Goal: Task Accomplishment & Management: Manage account settings

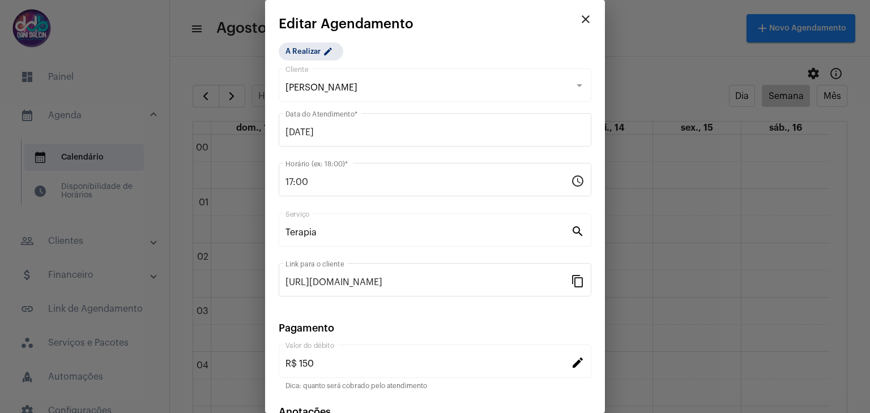
scroll to position [779, 0]
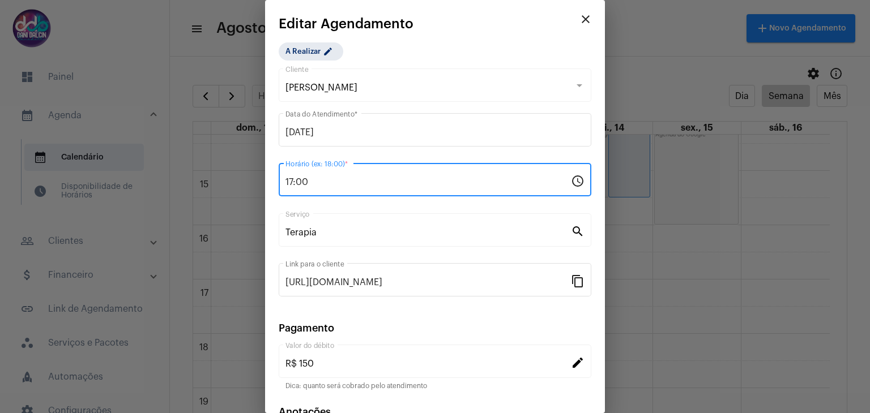
click at [328, 177] on input "17:00" at bounding box center [427, 182] width 285 height 10
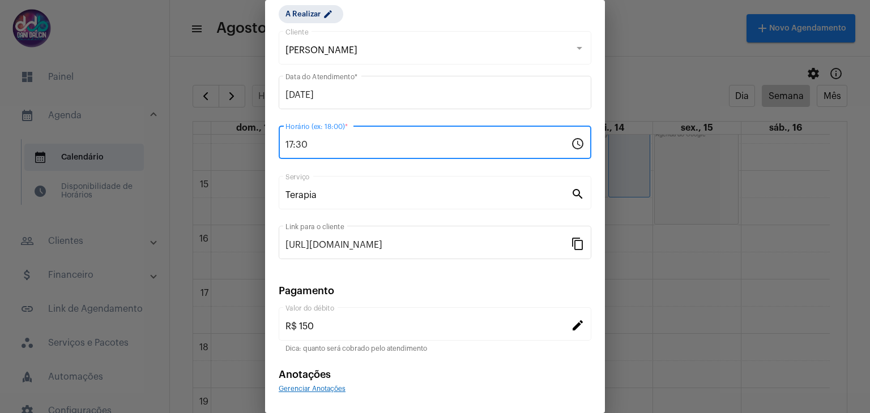
scroll to position [72, 0]
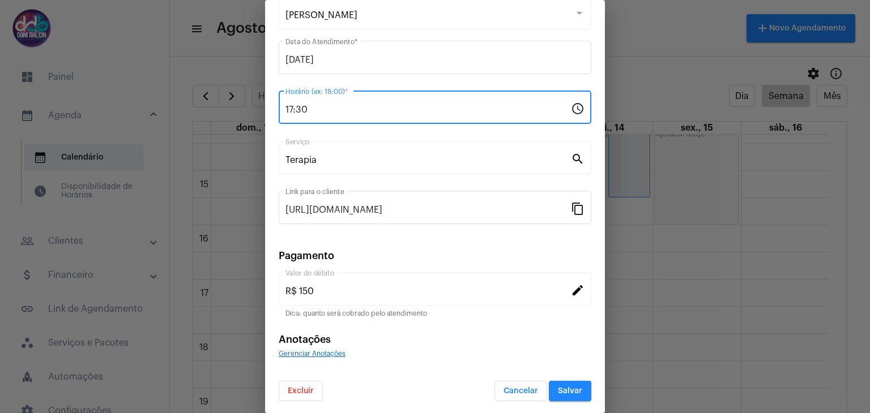
type input "17:30"
click at [569, 390] on span "Salvar" at bounding box center [570, 391] width 24 height 8
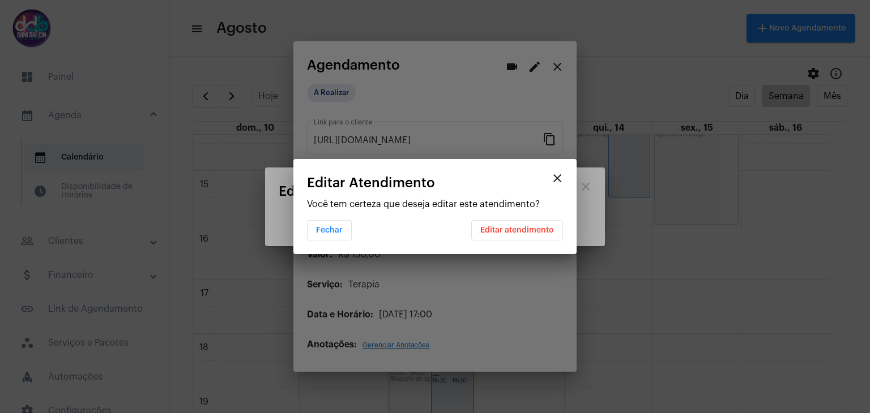
scroll to position [0, 0]
click at [534, 233] on span "Editar atendimento" at bounding box center [517, 231] width 74 height 8
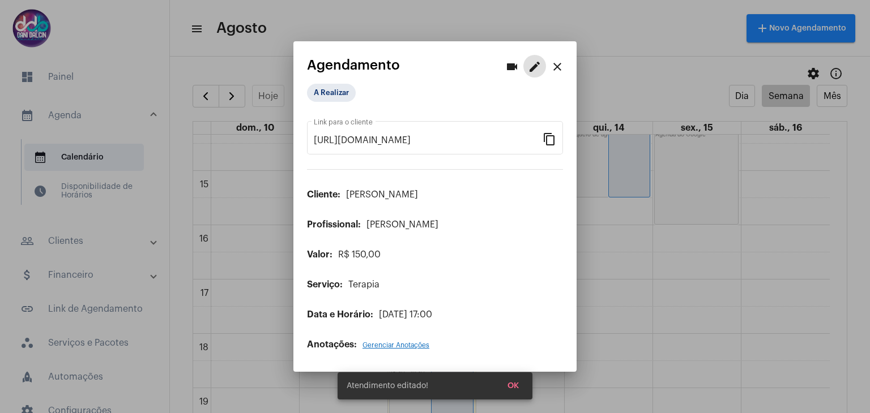
click at [559, 67] on mat-icon "close" at bounding box center [557, 67] width 14 height 14
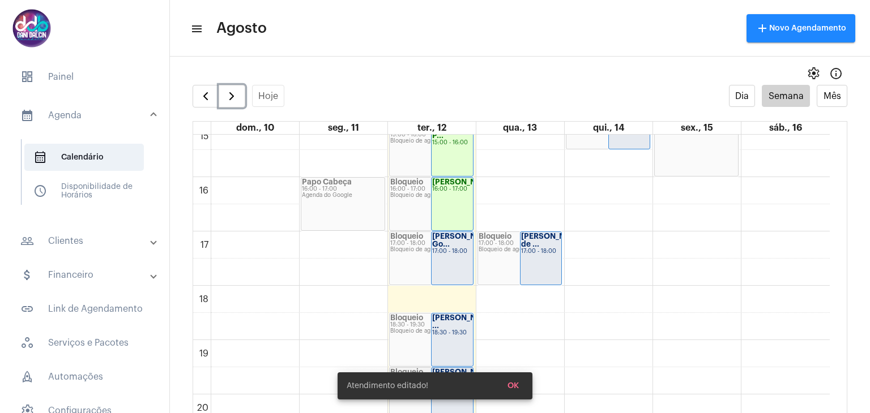
scroll to position [892, 0]
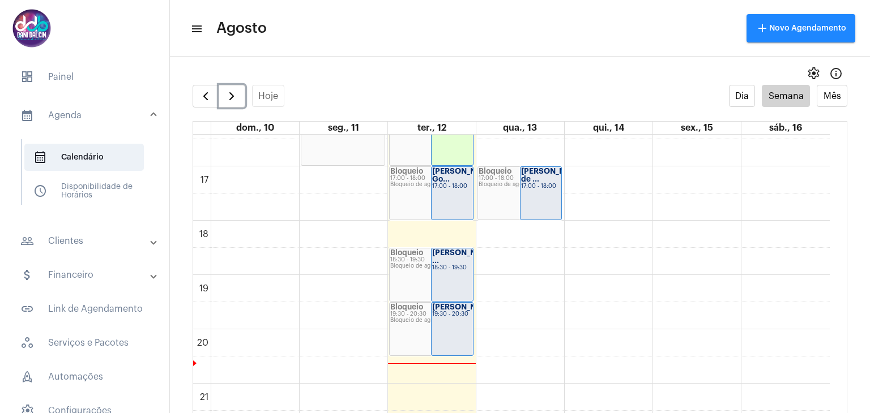
click at [456, 183] on div "Ellen Castro Go..." at bounding box center [452, 176] width 40 height 16
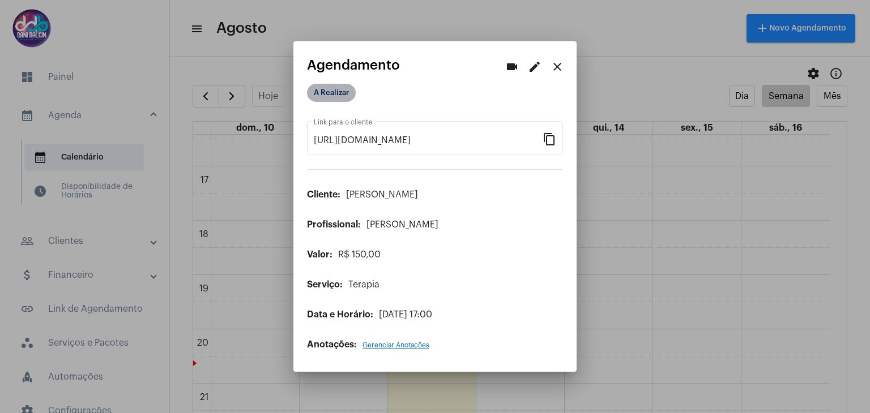
click at [341, 91] on mat-chip "A Realizar" at bounding box center [331, 93] width 49 height 18
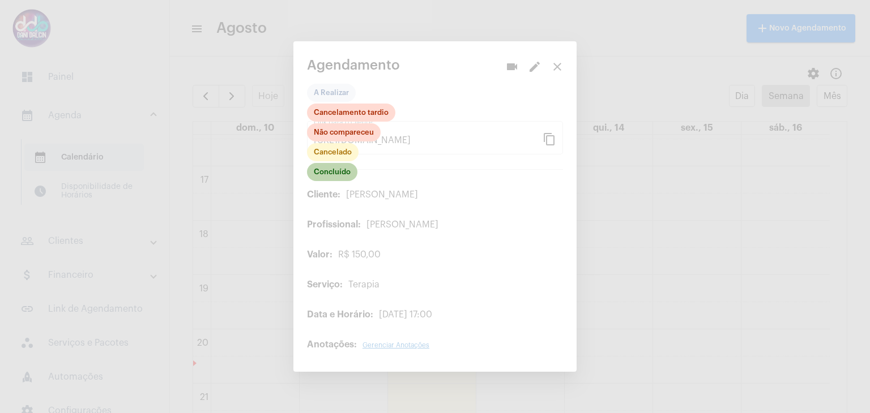
click at [328, 178] on mat-chip "Concluído" at bounding box center [332, 172] width 50 height 18
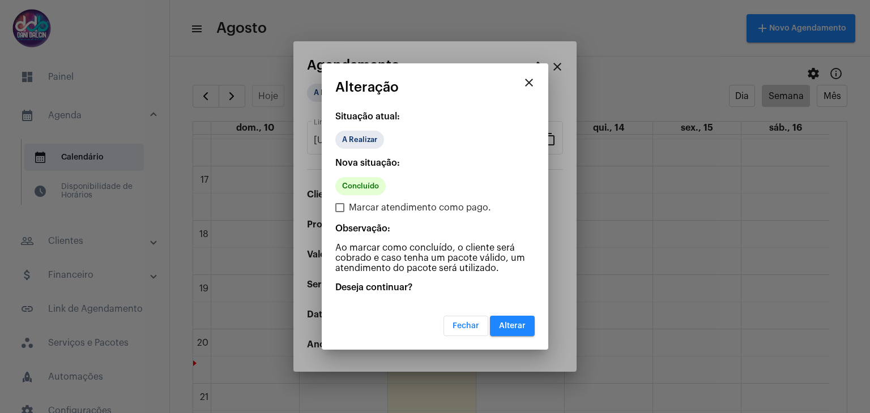
click at [507, 329] on button "Alterar" at bounding box center [512, 326] width 45 height 20
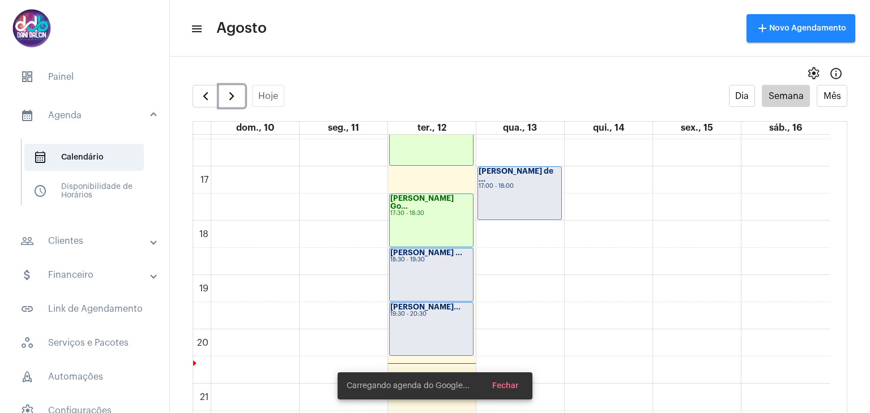
scroll to position [949, 0]
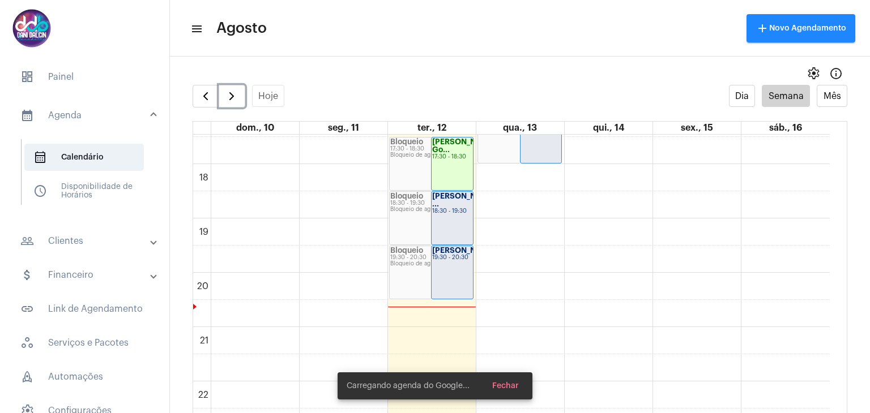
click at [429, 207] on div "Bloqueio de agenda" at bounding box center [431, 210] width 82 height 6
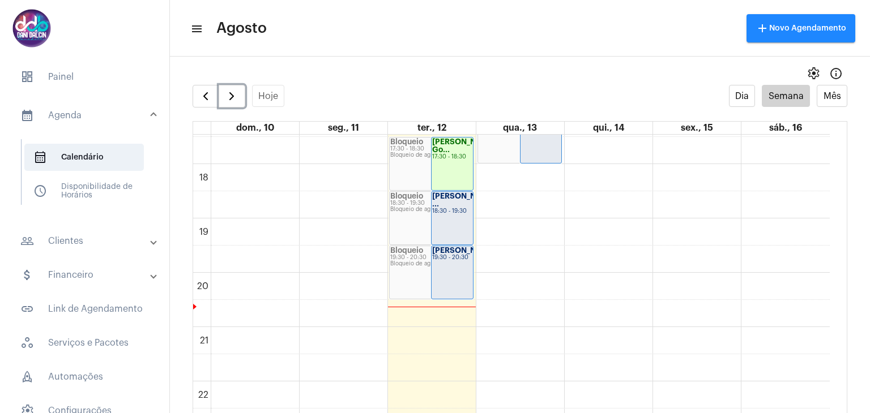
click at [452, 206] on strong "Jessyca Guerra ..." at bounding box center [463, 200] width 63 height 15
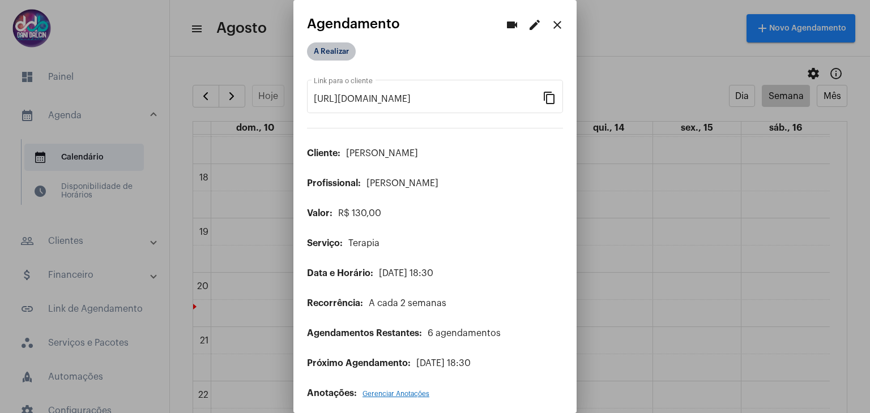
click at [339, 56] on mat-chip "A Realizar" at bounding box center [331, 51] width 49 height 18
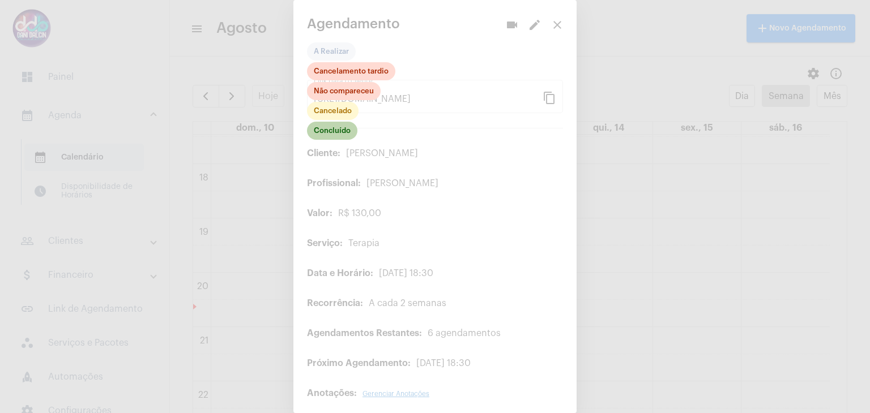
click at [339, 132] on mat-chip "Concluído" at bounding box center [332, 131] width 50 height 18
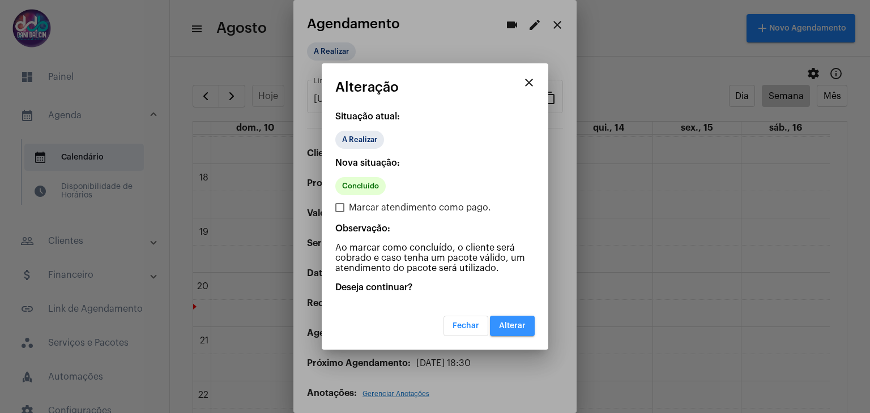
click at [510, 322] on span "Alterar" at bounding box center [512, 326] width 27 height 8
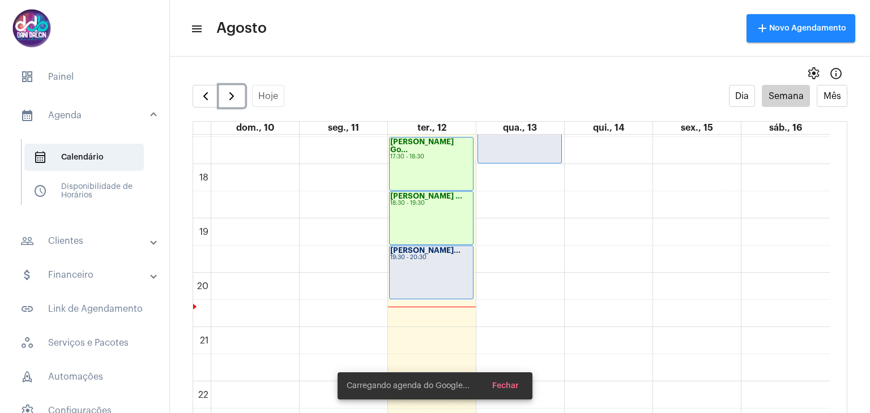
scroll to position [1003, 0]
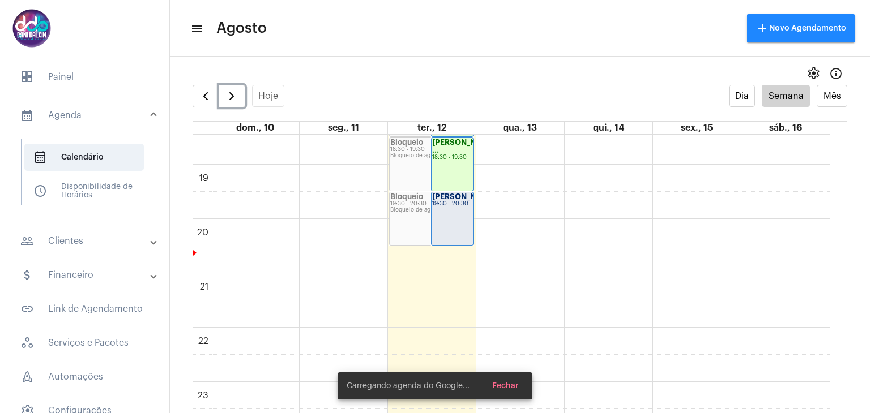
click at [424, 203] on div "19:30 - 20:30" at bounding box center [431, 204] width 82 height 6
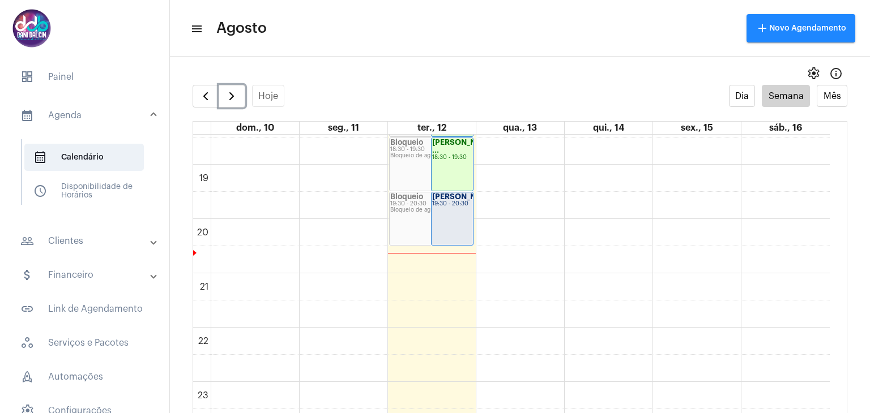
click at [455, 200] on strong "Michele Cristin..." at bounding box center [467, 196] width 70 height 7
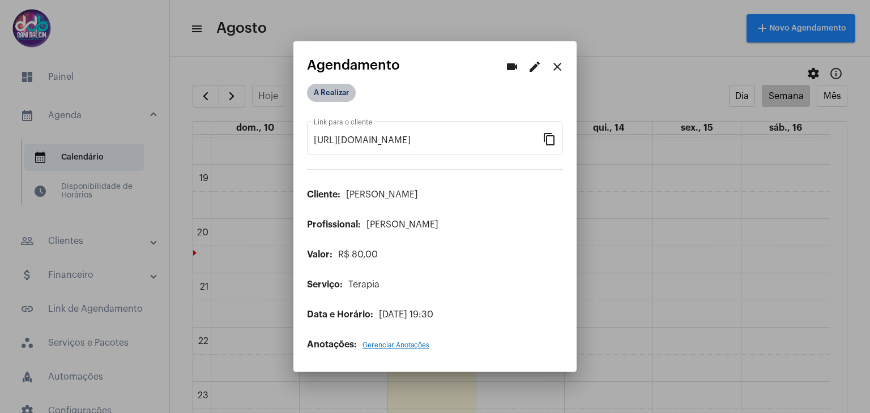
click at [339, 92] on mat-chip "A Realizar" at bounding box center [331, 93] width 49 height 18
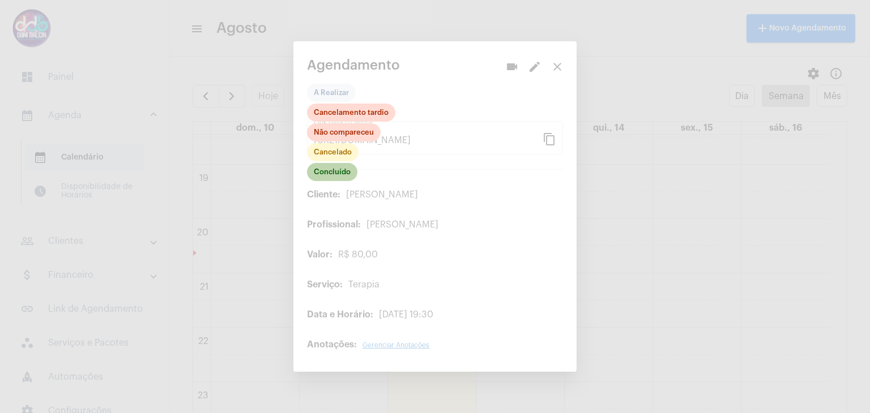
click at [342, 173] on mat-chip "Concluído" at bounding box center [332, 172] width 50 height 18
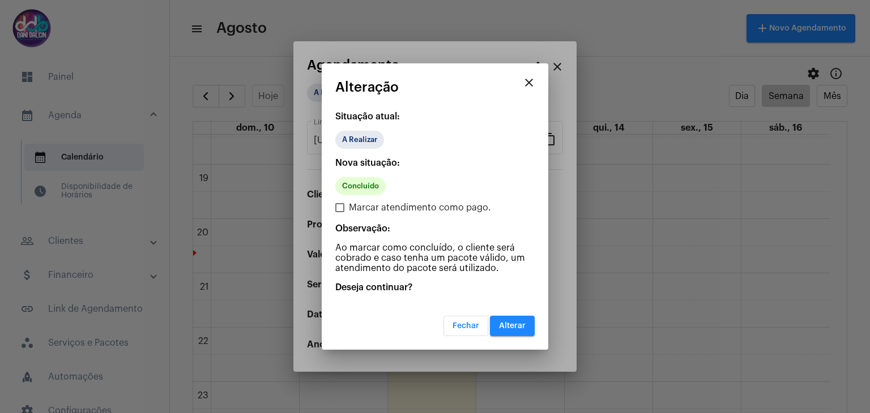
click at [500, 327] on span "Alterar" at bounding box center [512, 326] width 27 height 8
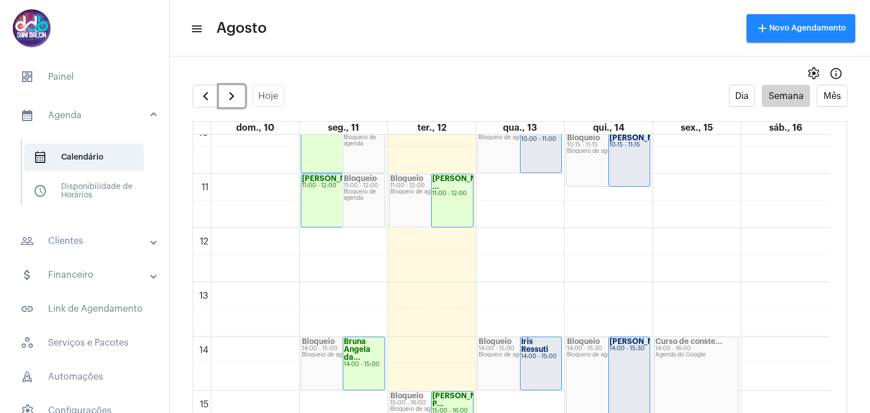
scroll to position [550, 0]
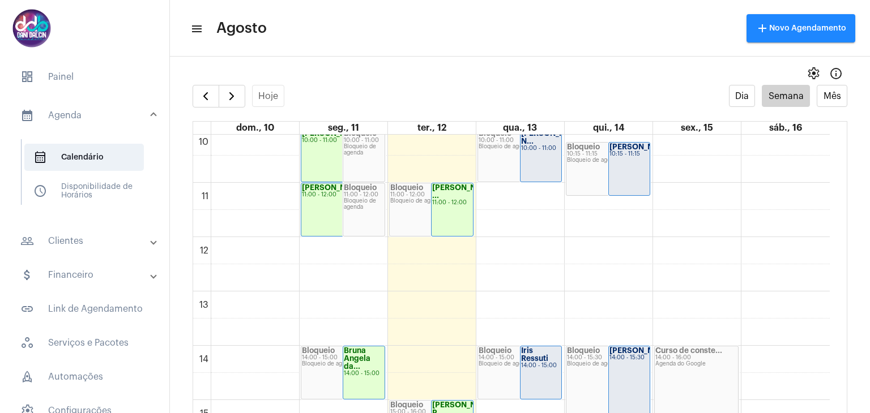
click at [99, 244] on mat-panel-title "people_outline Clientes" at bounding box center [85, 241] width 131 height 14
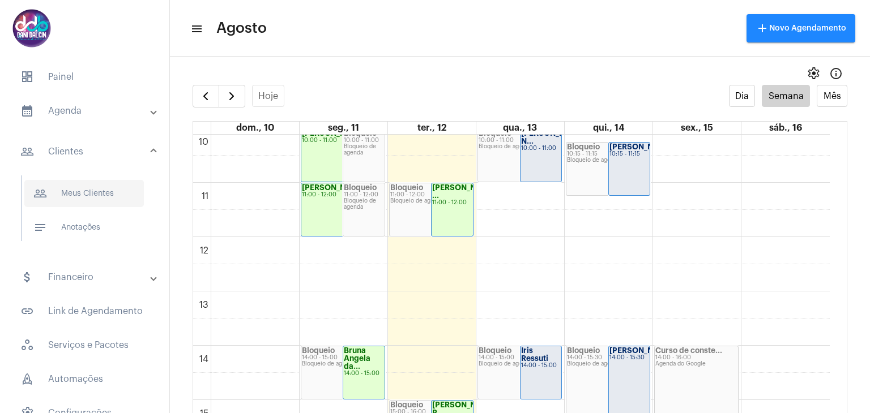
click at [93, 199] on span "people_outline Meus Clientes" at bounding box center [83, 193] width 119 height 27
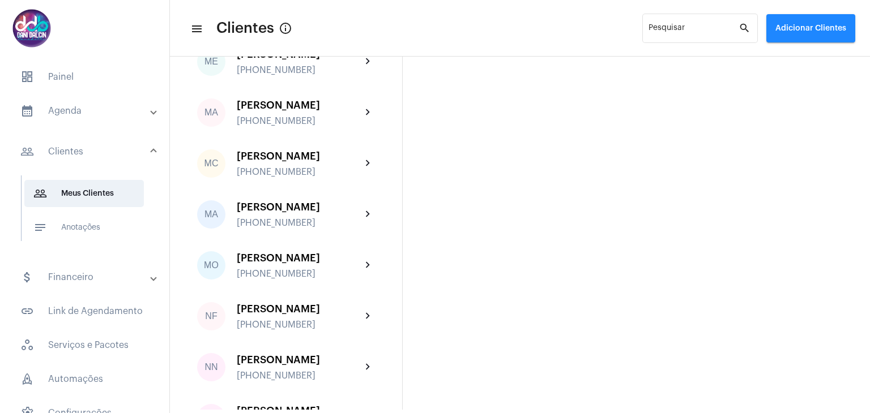
scroll to position [2039, 0]
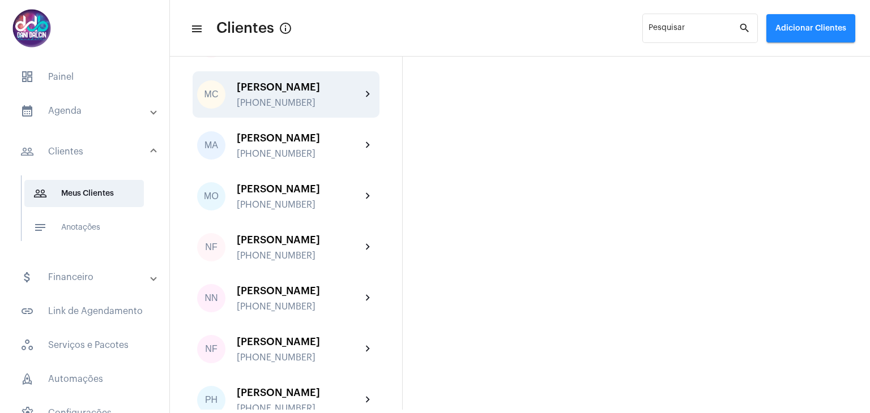
click at [266, 93] on div "[PERSON_NAME]" at bounding box center [299, 87] width 125 height 11
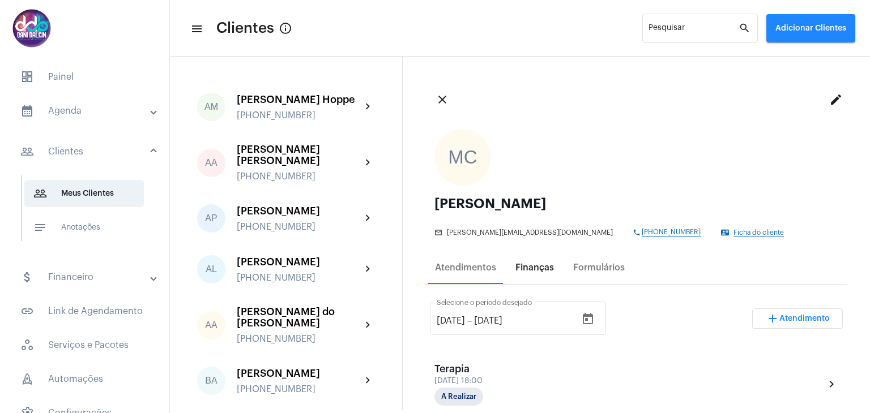
click at [529, 270] on div "Finanças" at bounding box center [534, 268] width 39 height 10
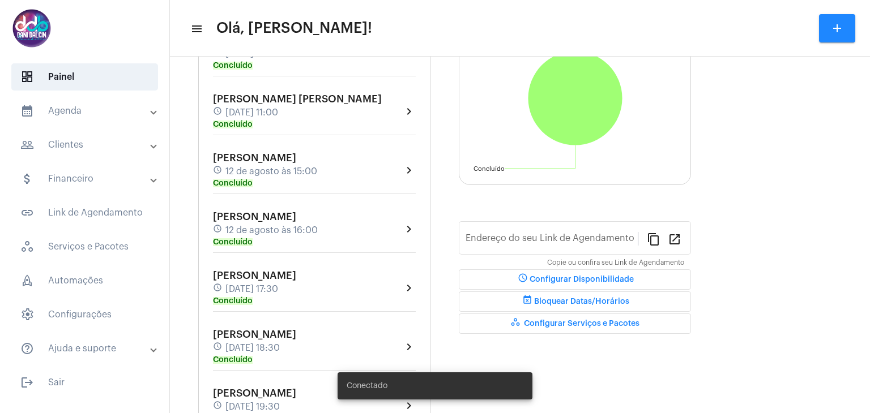
type input "[URL][DOMAIN_NAME]"
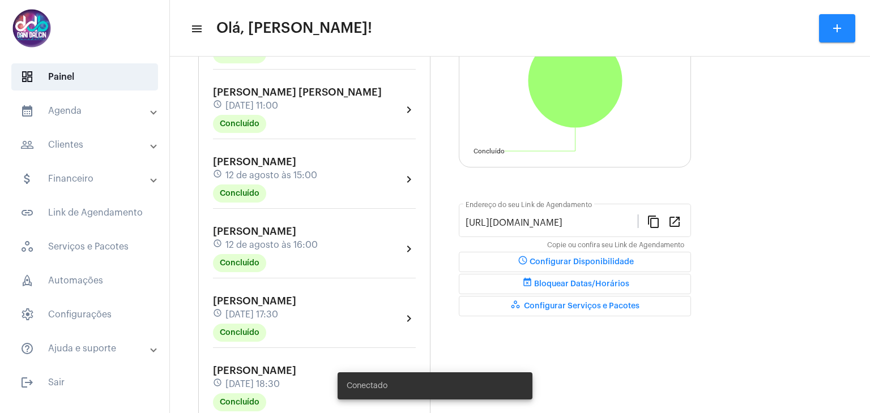
scroll to position [277, 0]
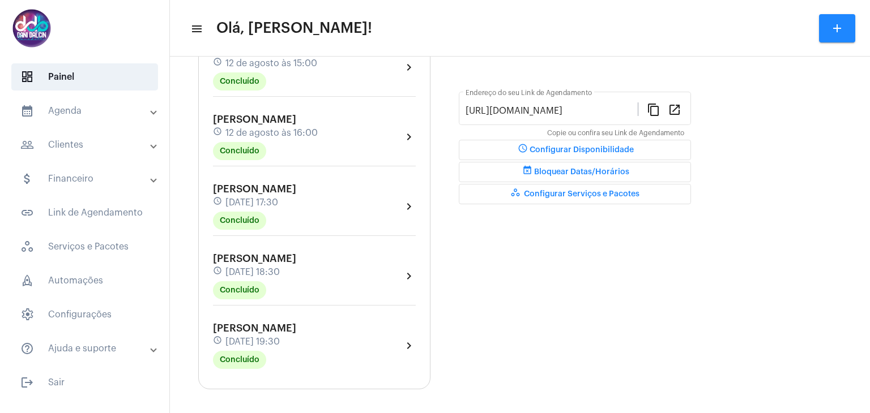
click at [84, 143] on mat-panel-title "people_outline Clientes" at bounding box center [85, 145] width 131 height 14
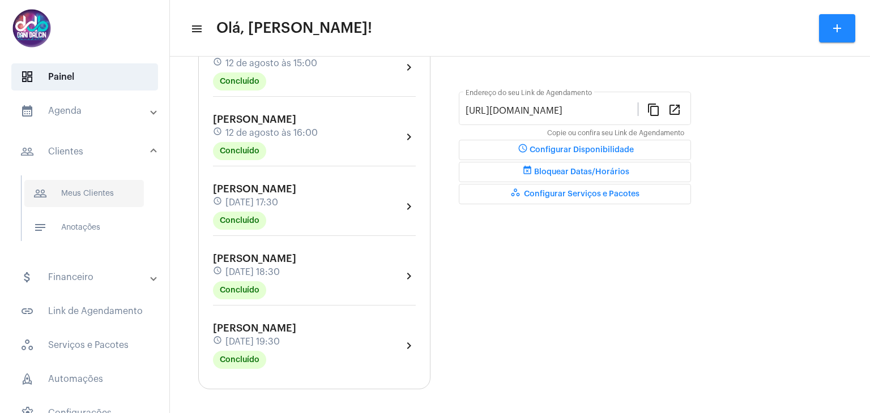
click at [82, 190] on span "people_outline Meus Clientes" at bounding box center [83, 193] width 119 height 27
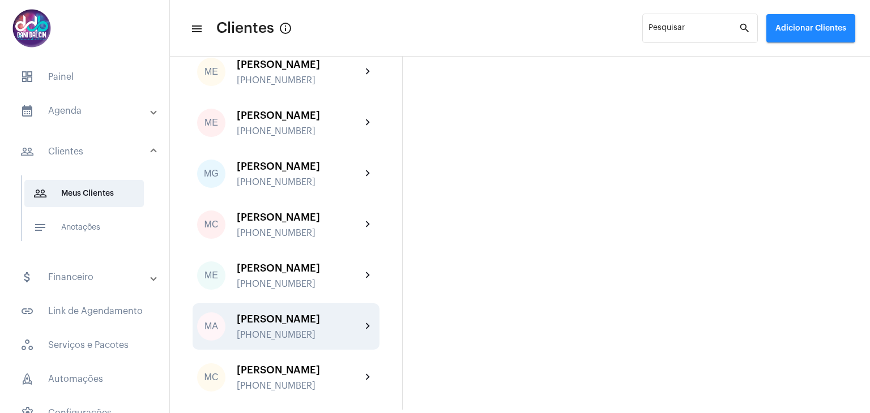
scroll to position [1642, 0]
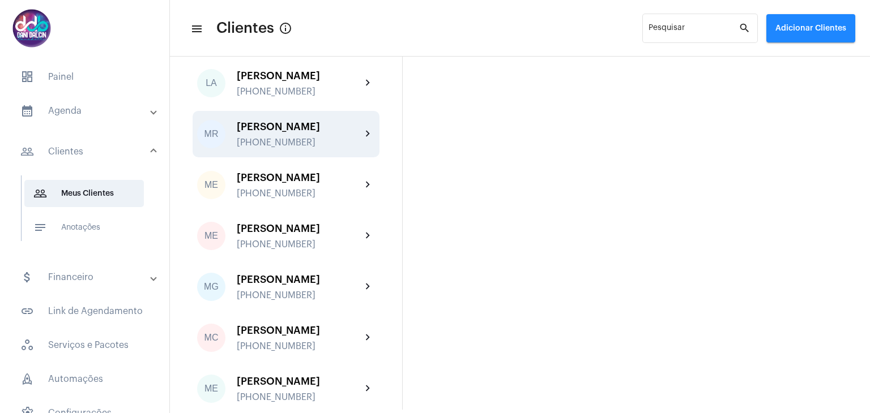
click at [293, 133] on div "[PERSON_NAME]" at bounding box center [299, 126] width 125 height 11
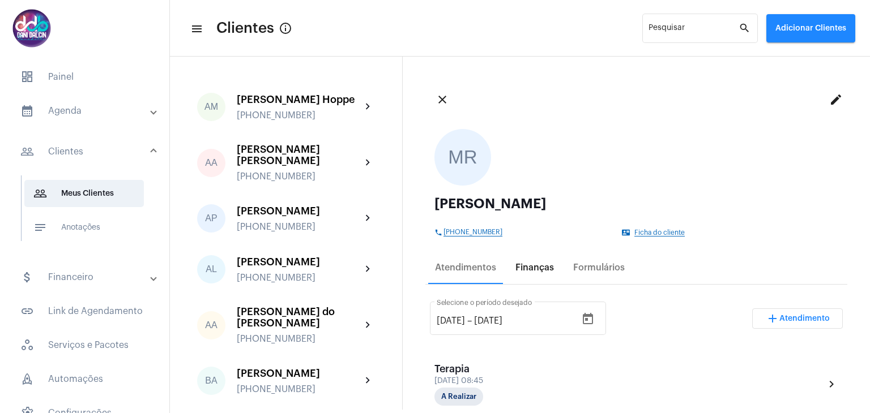
click at [535, 270] on div "Finanças" at bounding box center [534, 268] width 39 height 10
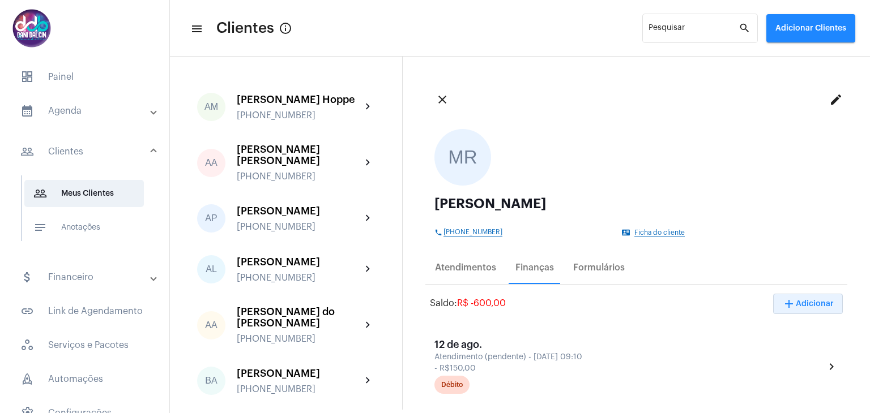
click at [788, 304] on span "add Adicionar" at bounding box center [808, 304] width 52 height 8
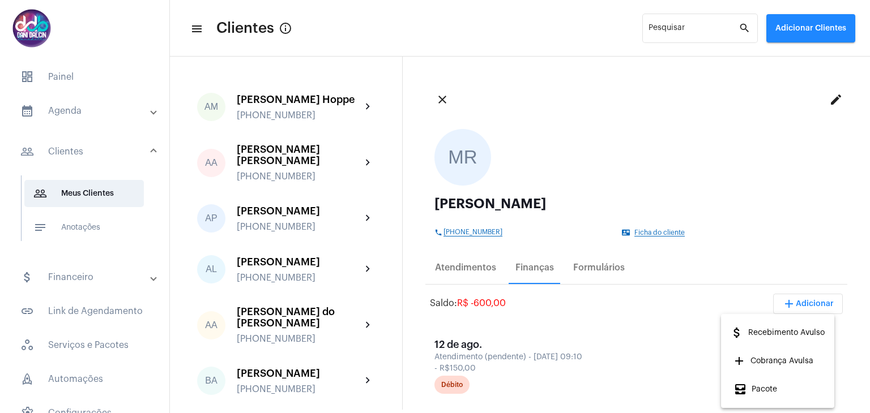
click at [784, 338] on span "attach_money Recebimento Avulso" at bounding box center [777, 333] width 95 height 20
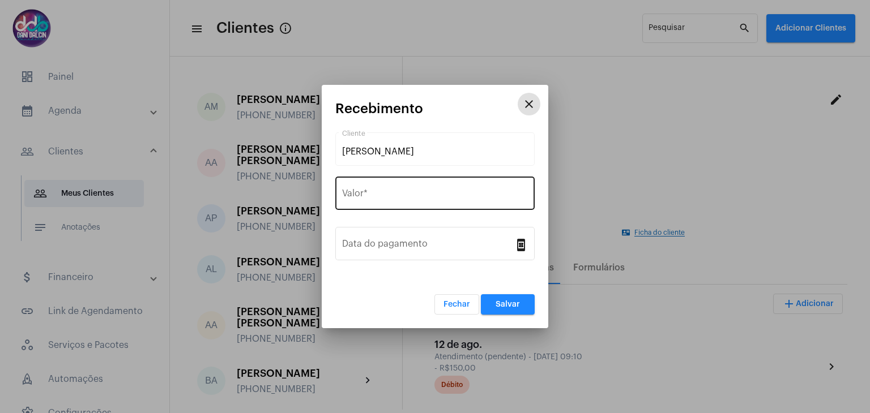
click at [428, 185] on div "Valor *" at bounding box center [435, 192] width 186 height 36
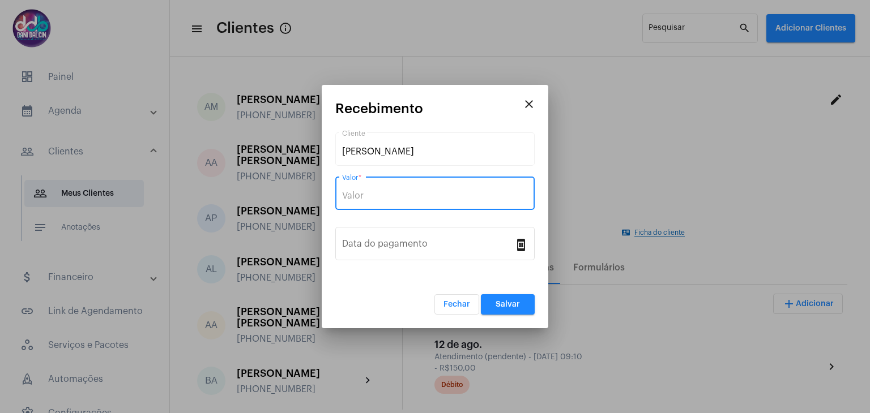
click at [409, 194] on input "Valor *" at bounding box center [435, 196] width 186 height 10
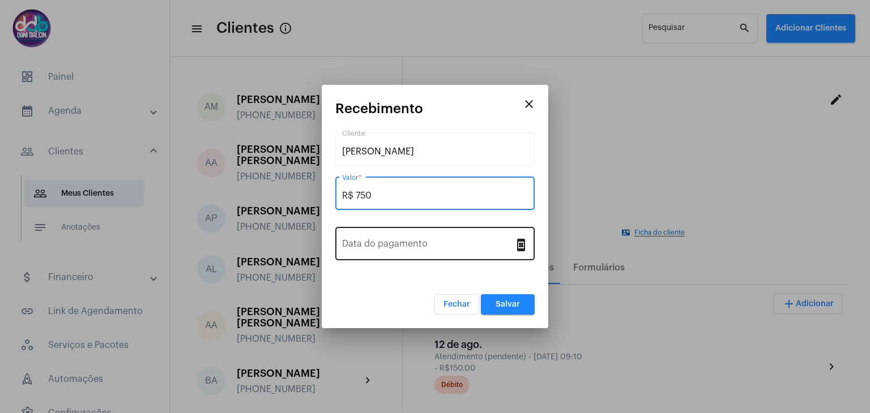
type input "R$ 750"
click at [412, 245] on input "Data do pagamento" at bounding box center [428, 246] width 172 height 10
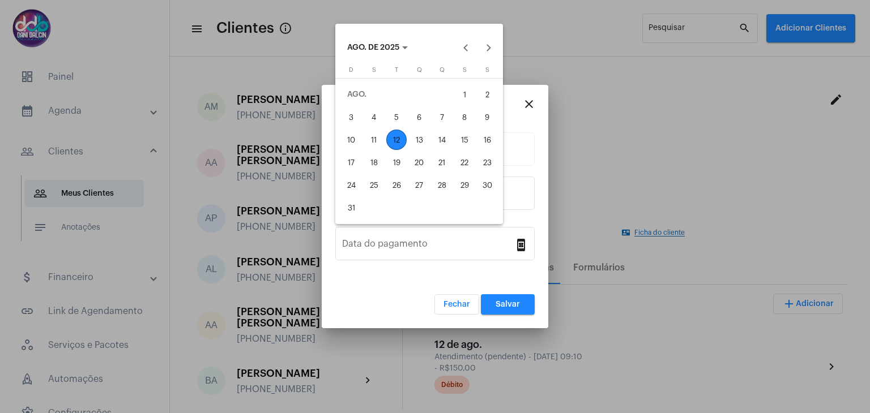
click at [396, 139] on div "12" at bounding box center [396, 140] width 20 height 20
type input "[DATE]"
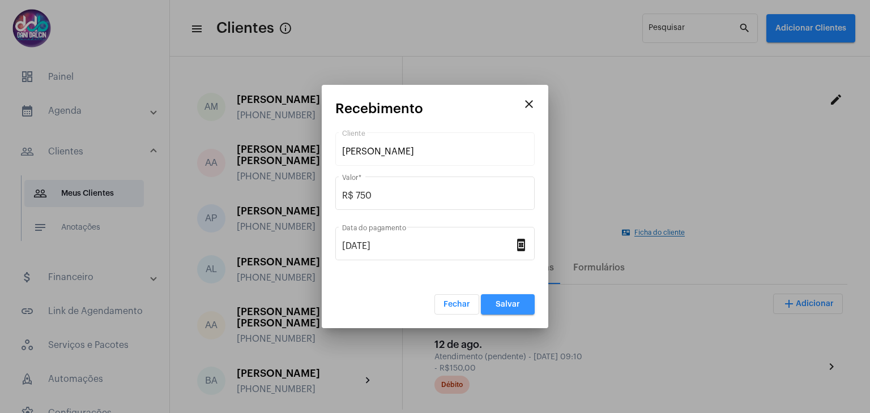
click at [503, 300] on button "Salvar" at bounding box center [508, 304] width 54 height 20
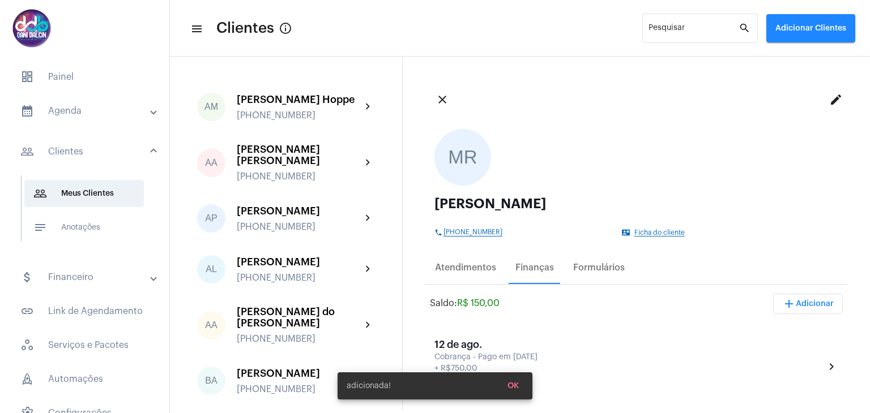
click at [84, 275] on mat-panel-title "attach_money Financeiro" at bounding box center [85, 278] width 131 height 14
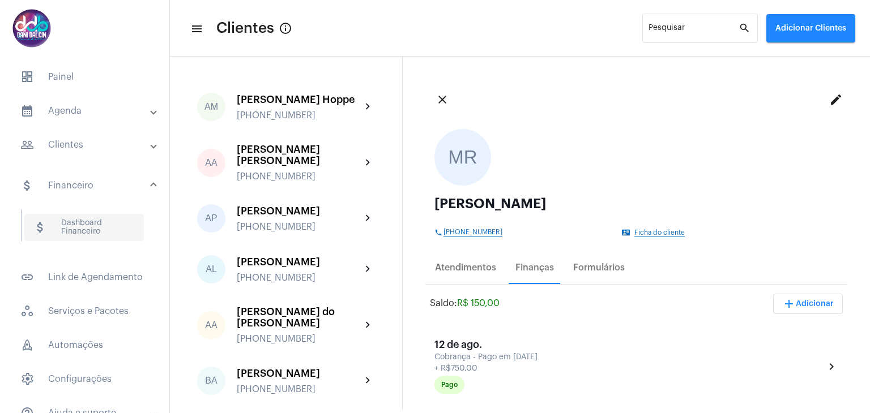
click at [82, 228] on span "attach_money Dashboard Financeiro" at bounding box center [83, 227] width 119 height 27
